Goal: Transaction & Acquisition: Purchase product/service

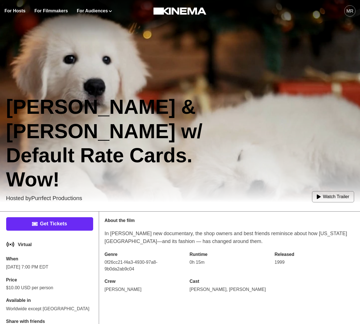
click at [63, 221] on link "Get Tickets" at bounding box center [49, 223] width 87 height 13
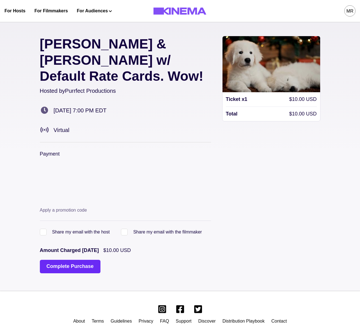
click at [67, 260] on button "Complete Purchase" at bounding box center [70, 266] width 61 height 13
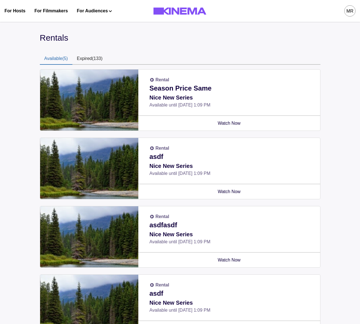
click at [350, 8] on div "MR" at bounding box center [349, 11] width 7 height 7
click at [295, 46] on div "Tickets 7" at bounding box center [315, 48] width 61 height 16
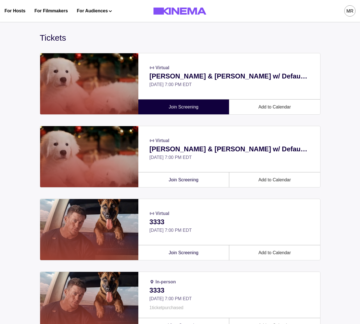
click at [186, 108] on link "Join Screening" at bounding box center [184, 107] width 84 height 15
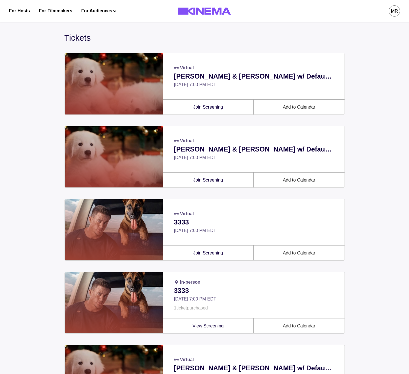
click at [359, 12] on div "MR" at bounding box center [394, 11] width 7 height 7
click at [352, 63] on div "Rentals" at bounding box center [364, 64] width 61 height 16
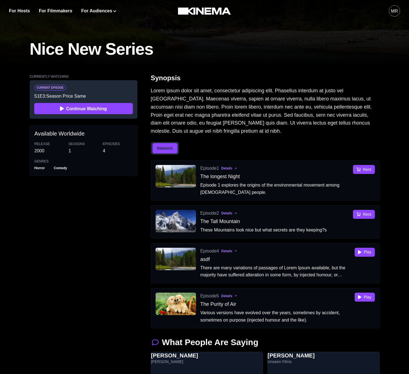
scroll to position [145, 0]
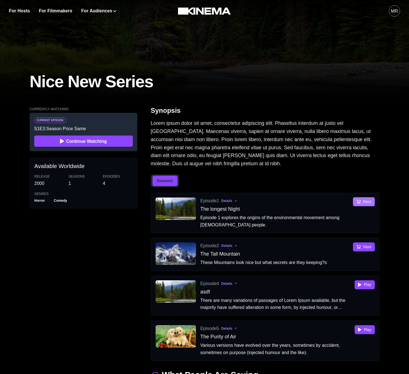
click at [355, 202] on button "Rent" at bounding box center [364, 201] width 22 height 9
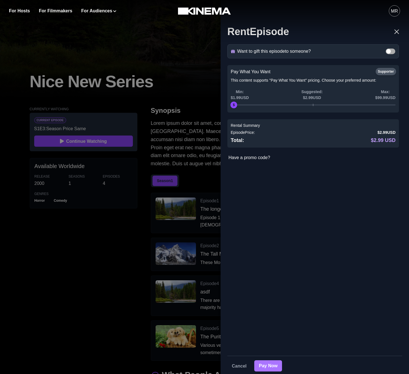
click at [267, 324] on button "Pay Now" at bounding box center [268, 365] width 28 height 11
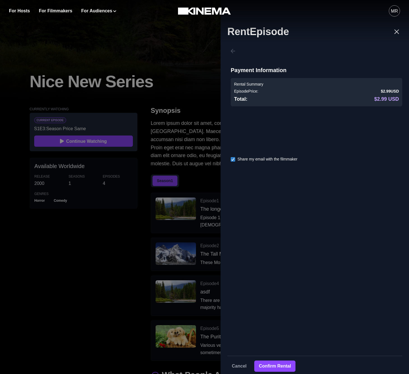
click at [270, 324] on div "Cancel Confirm Rental" at bounding box center [314, 363] width 175 height 16
drag, startPoint x: 272, startPoint y: 365, endPoint x: 319, endPoint y: 165, distance: 205.1
click at [330, 202] on div "Want to gift this episode to someone? Gift Recipients Recipient Name * Recipien…" at bounding box center [315, 208] width 188 height 332
click at [277, 324] on button "Confirm Rental" at bounding box center [274, 365] width 41 height 11
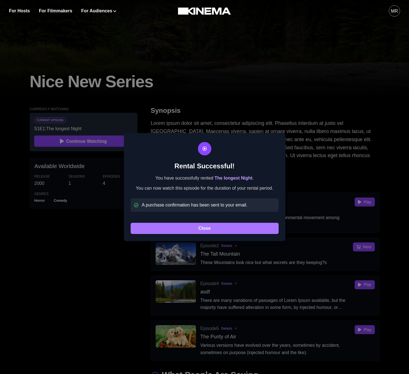
click at [201, 229] on button "Close" at bounding box center [205, 228] width 148 height 11
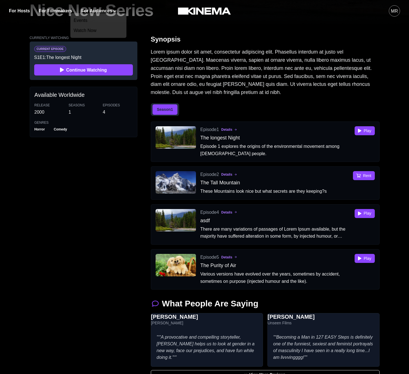
scroll to position [220, 0]
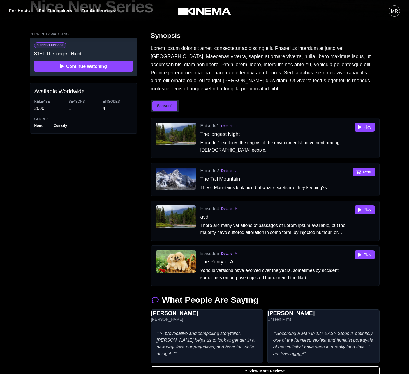
drag, startPoint x: 258, startPoint y: 137, endPoint x: 249, endPoint y: 136, distance: 9.0
click at [258, 137] on p "The longest Night" at bounding box center [275, 134] width 150 height 8
click at [359, 129] on button "Play" at bounding box center [365, 126] width 20 height 9
click at [359, 128] on button "Play" at bounding box center [365, 126] width 20 height 9
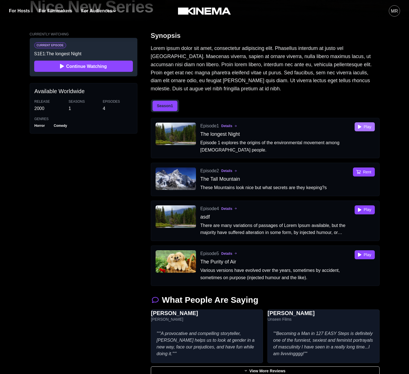
click at [359, 128] on button "Play" at bounding box center [365, 126] width 20 height 9
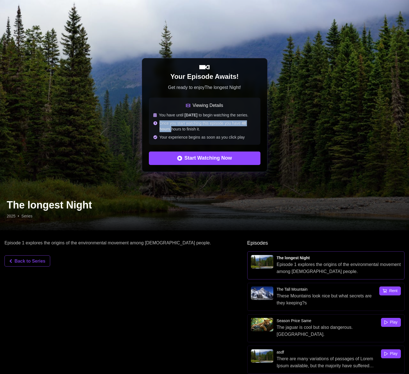
click at [359, 128] on div "Your Episode Awaits! Get ready to enjoy The longest Night ! Viewing Details You…" at bounding box center [204, 115] width 409 height 230
click at [335, 141] on div "Your Episode Awaits! Get ready to enjoy The longest Night ! Viewing Details You…" at bounding box center [204, 115] width 409 height 230
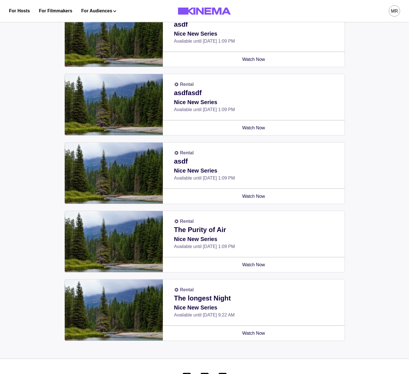
scroll to position [153, 0]
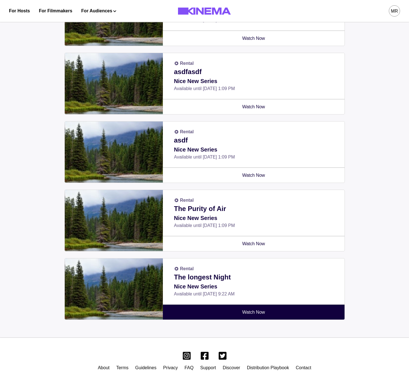
click at [271, 315] on link "Watch Now" at bounding box center [253, 311] width 175 height 15
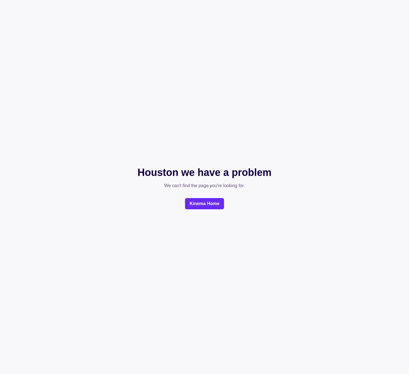
click at [213, 205] on link "Kinema Home" at bounding box center [204, 203] width 39 height 11
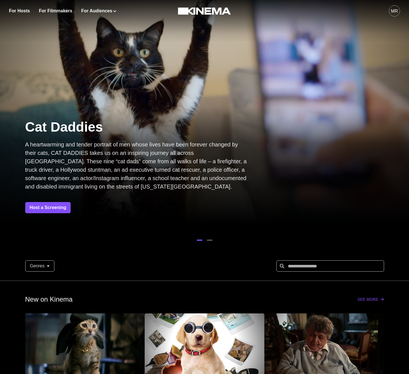
click at [397, 15] on div "MR" at bounding box center [394, 10] width 11 height 11
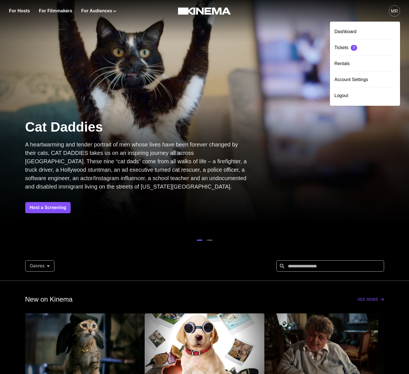
click at [349, 71] on div "Rentals" at bounding box center [364, 64] width 61 height 16
